Goal: Transaction & Acquisition: Purchase product/service

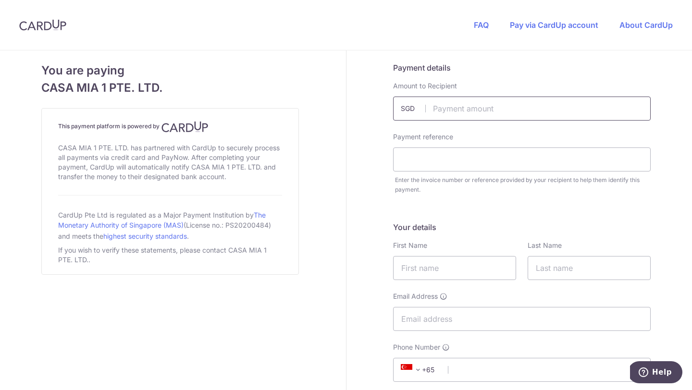
click at [444, 113] on input "text" at bounding box center [522, 109] width 258 height 24
type input "2232.28"
click at [448, 167] on input "text" at bounding box center [522, 160] width 258 height 24
type input "bill no 18998"
click at [404, 266] on input "text" at bounding box center [454, 268] width 123 height 24
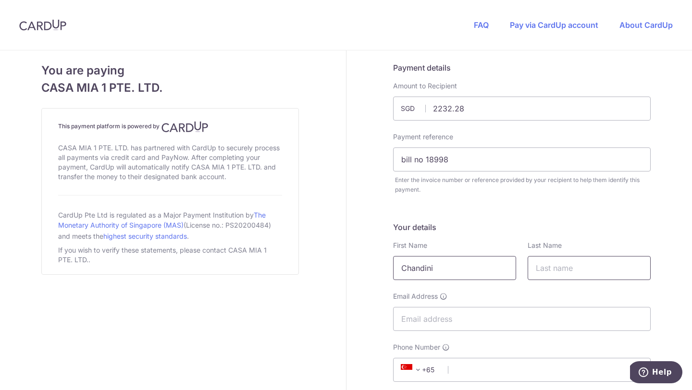
type input "Chandini"
click at [559, 269] on input "text" at bounding box center [589, 268] width 123 height 24
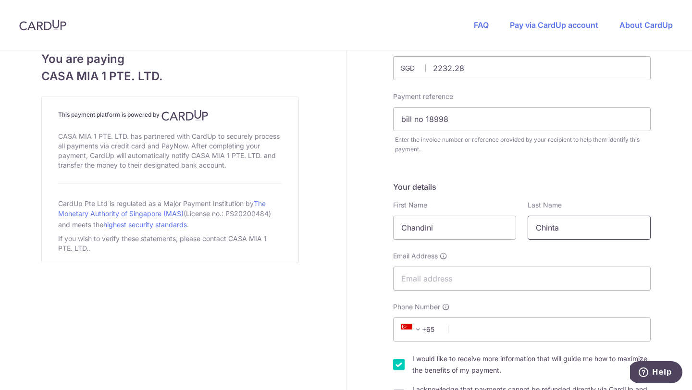
scroll to position [50, 0]
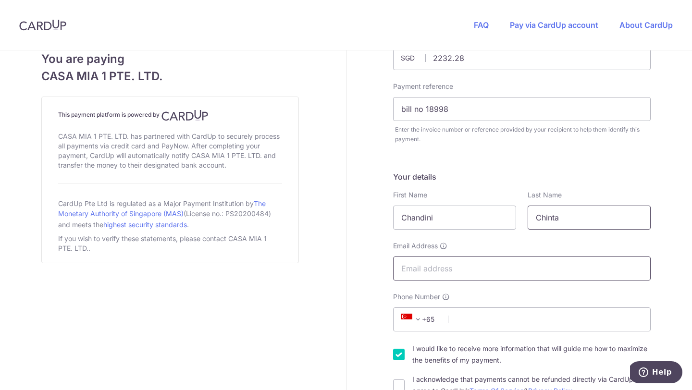
type input "Chinta"
click at [470, 276] on input "Email Address" at bounding box center [522, 269] width 258 height 24
type input "[EMAIL_ADDRESS][DOMAIN_NAME]"
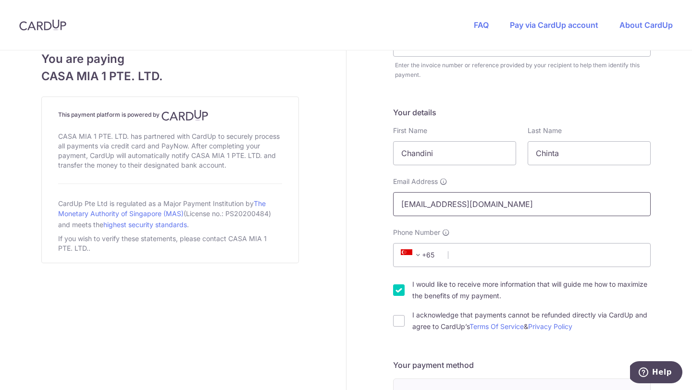
scroll to position [116, 0]
click at [402, 290] on input "I would like to receive more information that will guide me how to maximize the…" at bounding box center [399, 289] width 12 height 12
checkbox input "false"
click at [396, 328] on div "I acknowledge that payments cannot be refunded directly via CardUp and agree to…" at bounding box center [522, 319] width 258 height 23
click at [401, 324] on input "I acknowledge that payments cannot be refunded directly via CardUp and agree to…" at bounding box center [399, 320] width 12 height 12
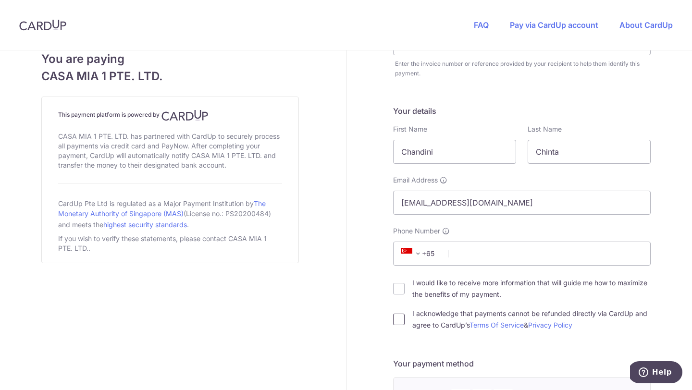
checkbox input "true"
click at [459, 252] on input "Phone Number" at bounding box center [522, 254] width 258 height 24
type input "8105273078"
click at [435, 254] on span "+65" at bounding box center [419, 254] width 43 height 12
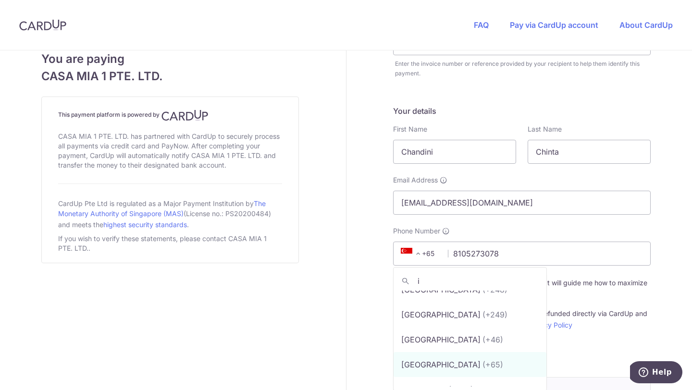
scroll to position [0, 0]
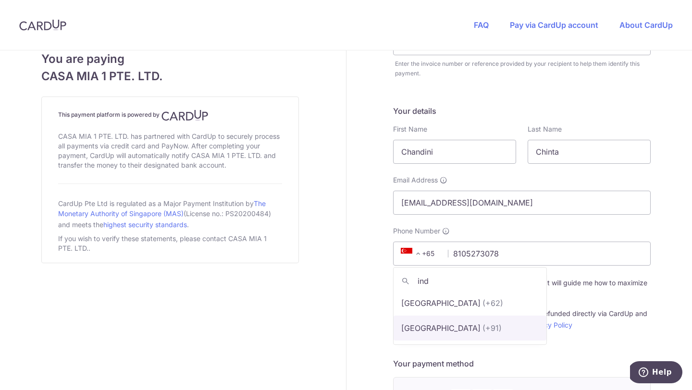
type input "ind"
select select "105"
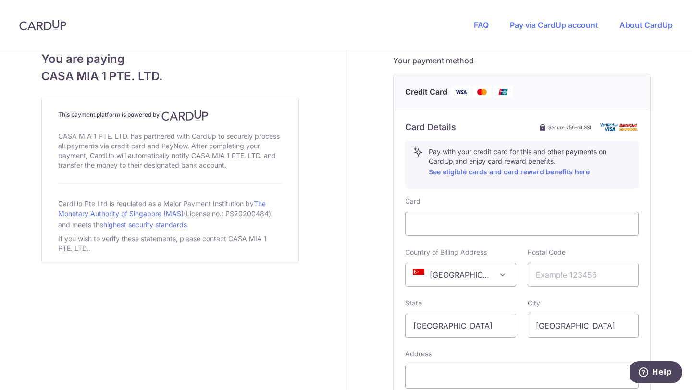
scroll to position [424, 0]
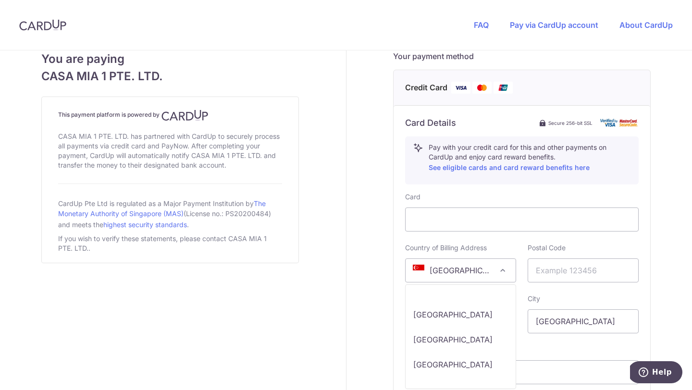
click at [452, 274] on span "[GEOGRAPHIC_DATA]" at bounding box center [461, 270] width 110 height 23
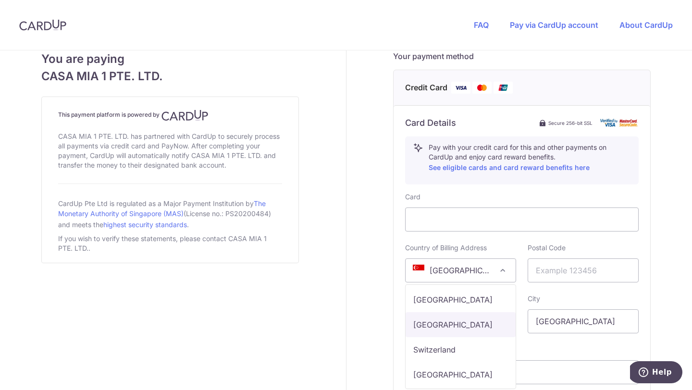
click at [476, 270] on span "[GEOGRAPHIC_DATA]" at bounding box center [461, 270] width 110 height 23
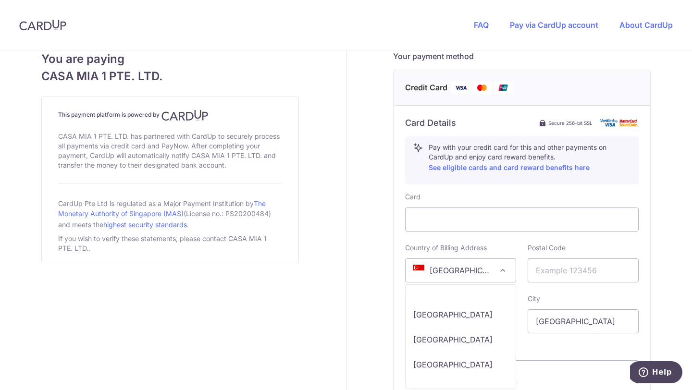
click at [476, 270] on span "[GEOGRAPHIC_DATA]" at bounding box center [461, 270] width 110 height 23
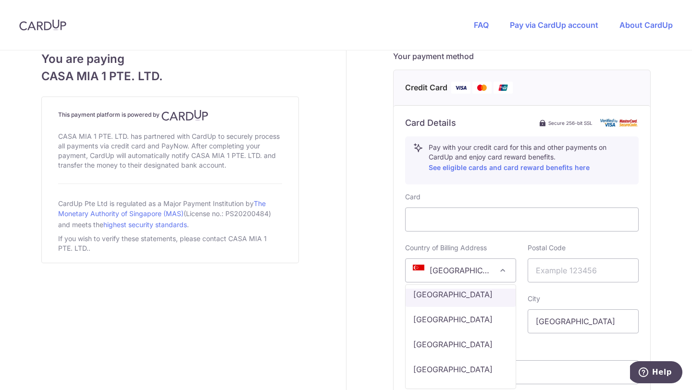
select select "IN"
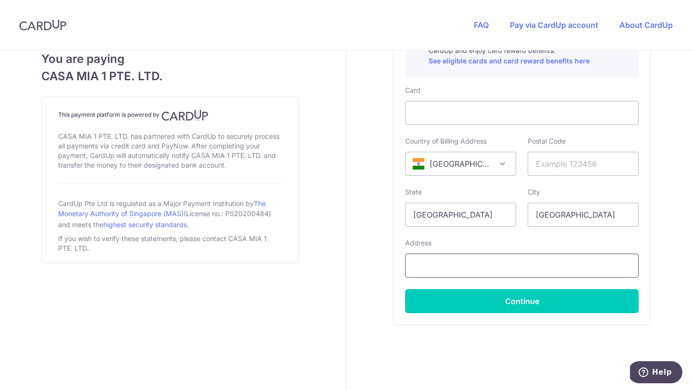
scroll to position [542, 0]
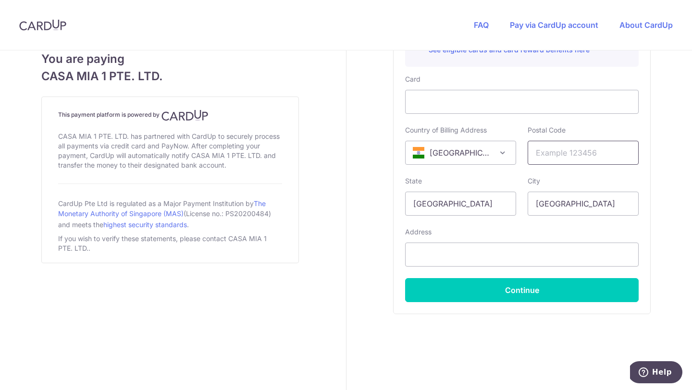
click at [558, 155] on input "text" at bounding box center [583, 153] width 111 height 24
type input "500034"
click at [480, 252] on input "text" at bounding box center [522, 255] width 234 height 24
type input "[STREET_ADDRESS]"
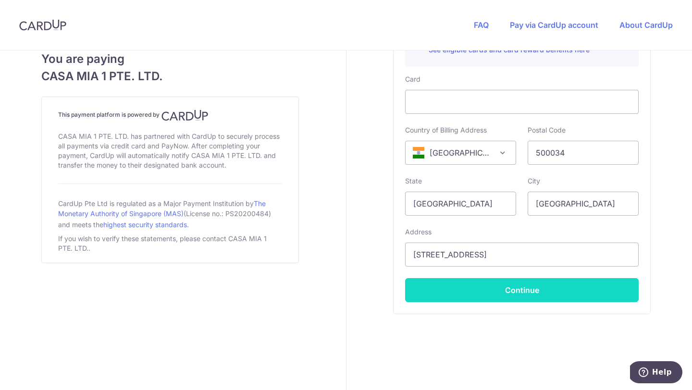
click at [483, 289] on button "Continue" at bounding box center [522, 290] width 234 height 24
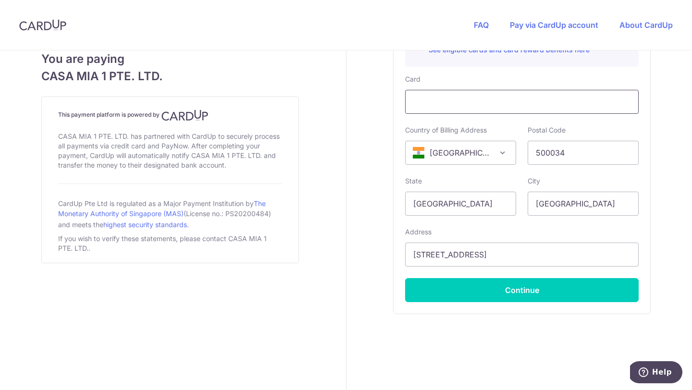
scroll to position [548, 0]
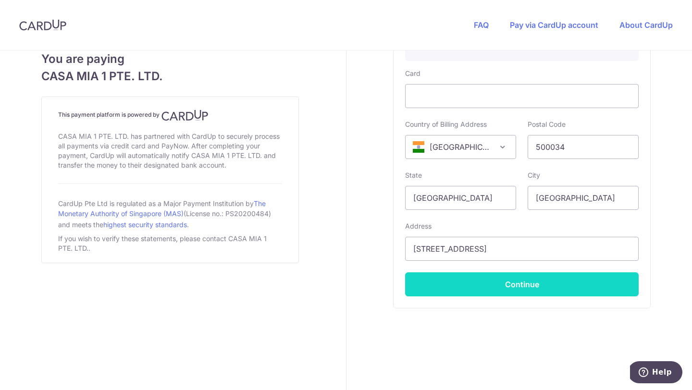
click at [477, 284] on button "Continue" at bounding box center [522, 285] width 234 height 24
type input "**** 3974"
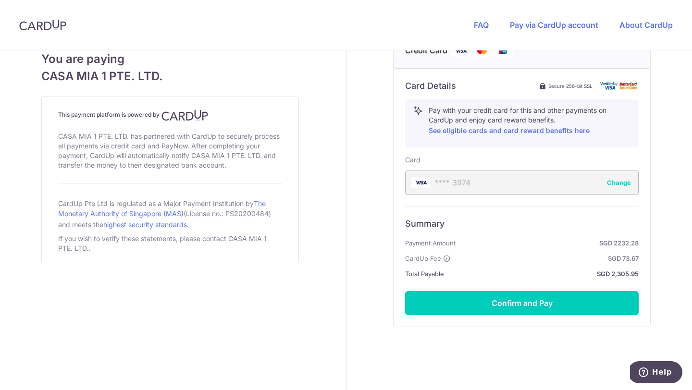
scroll to position [480, 0]
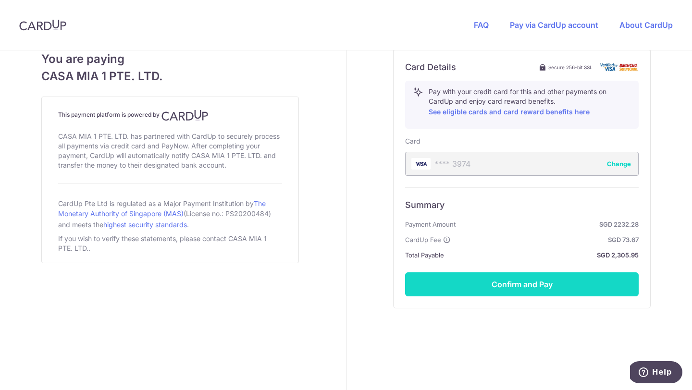
click at [515, 286] on button "Confirm and Pay" at bounding box center [522, 285] width 234 height 24
